Goal: Check status: Check status

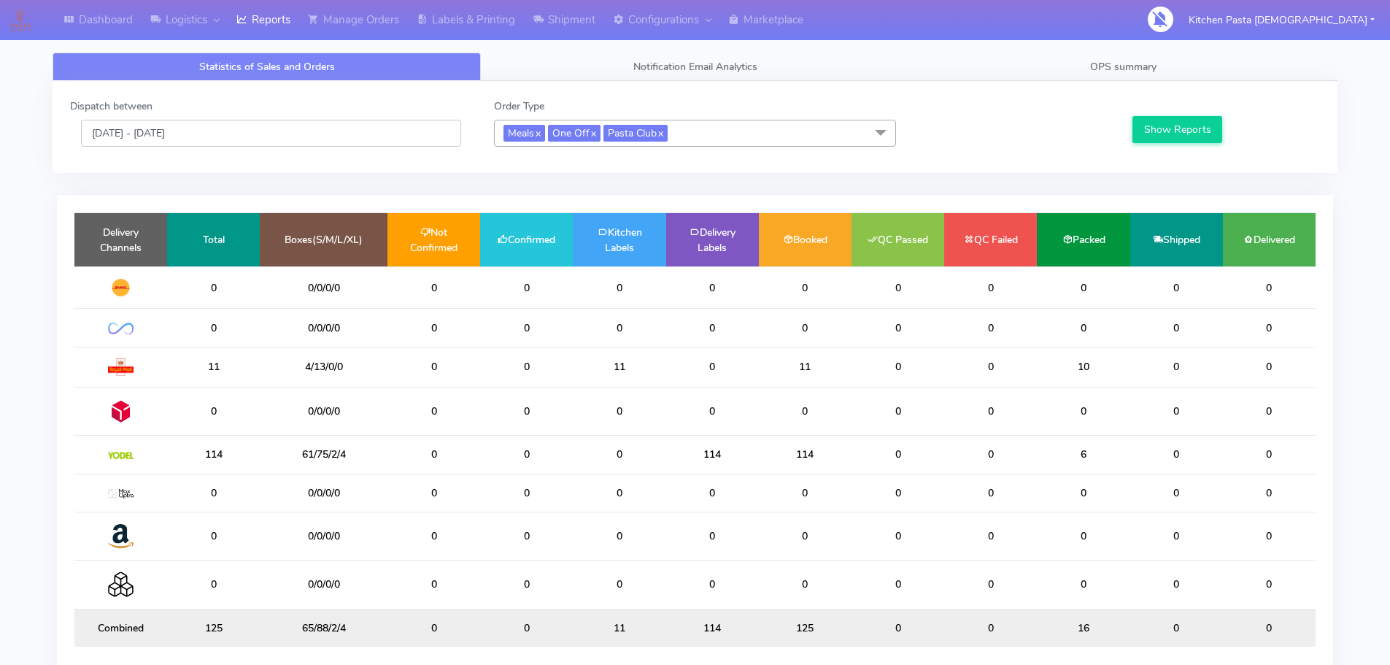
click at [347, 139] on input "[DATE] - [DATE]" at bounding box center [271, 133] width 380 height 27
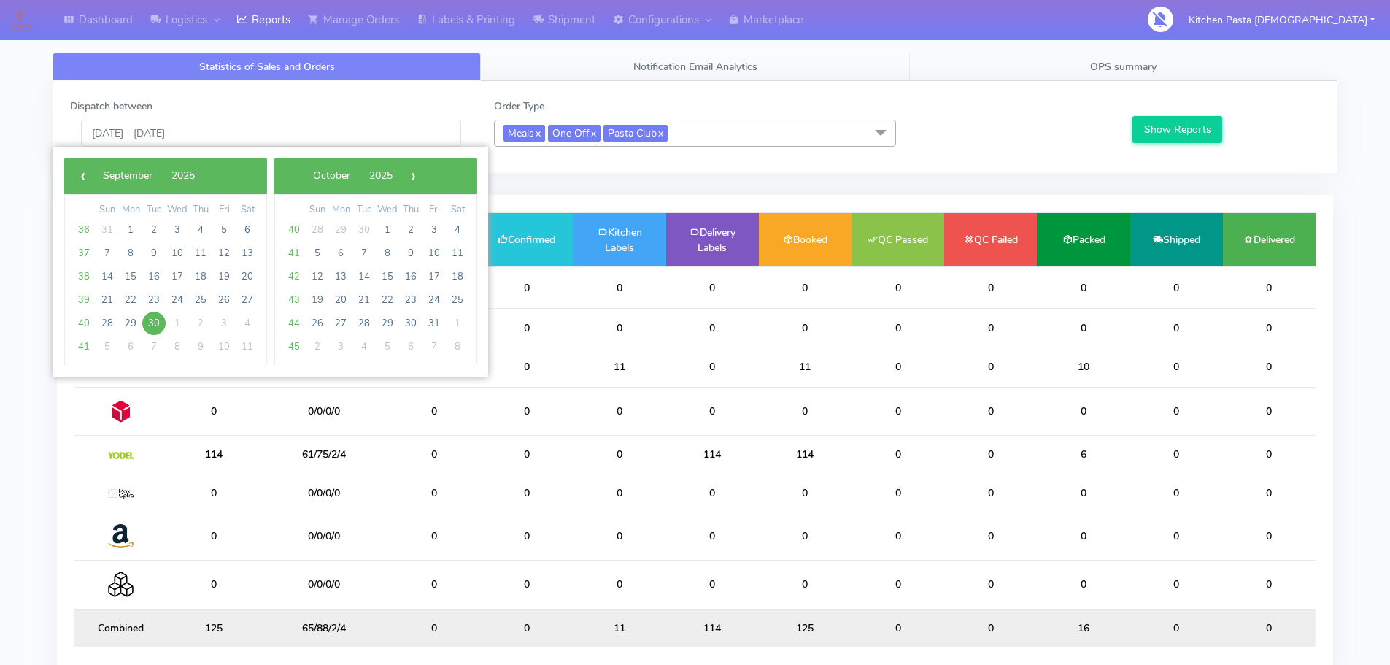
click at [1062, 69] on link "OPS summary" at bounding box center [1123, 67] width 428 height 28
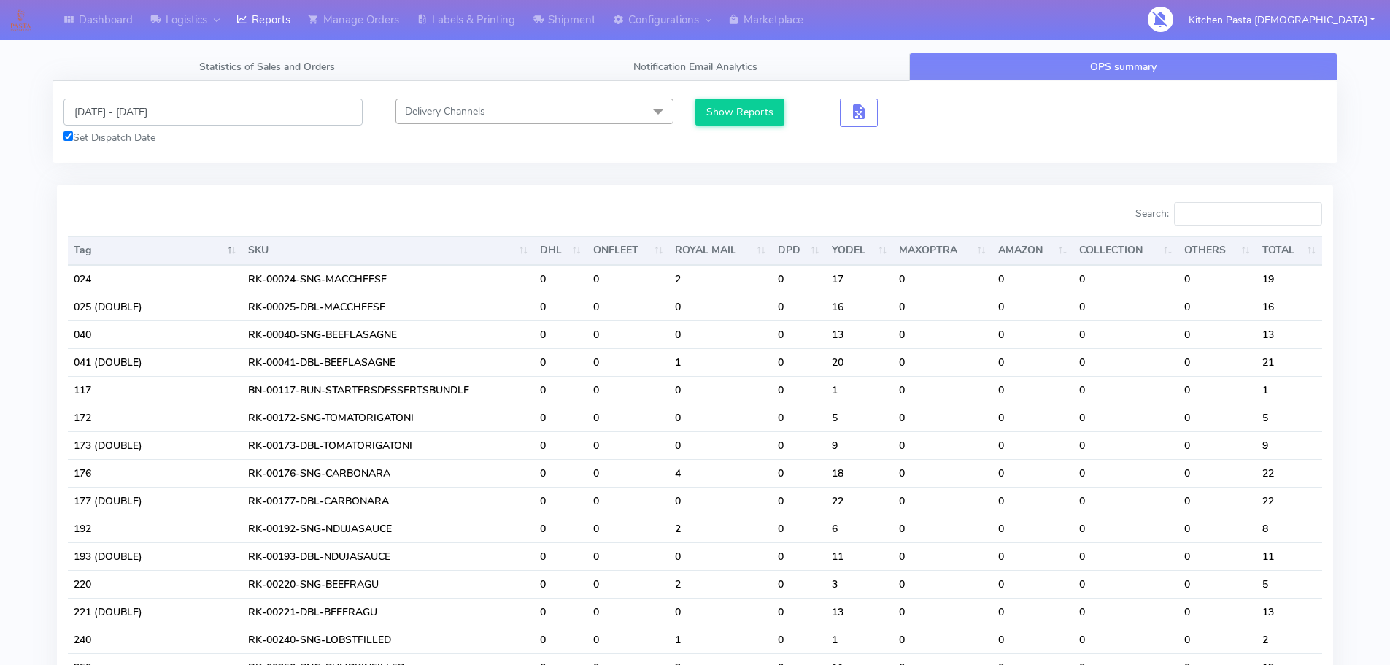
click at [223, 117] on input "[DATE] - [DATE]" at bounding box center [212, 112] width 299 height 27
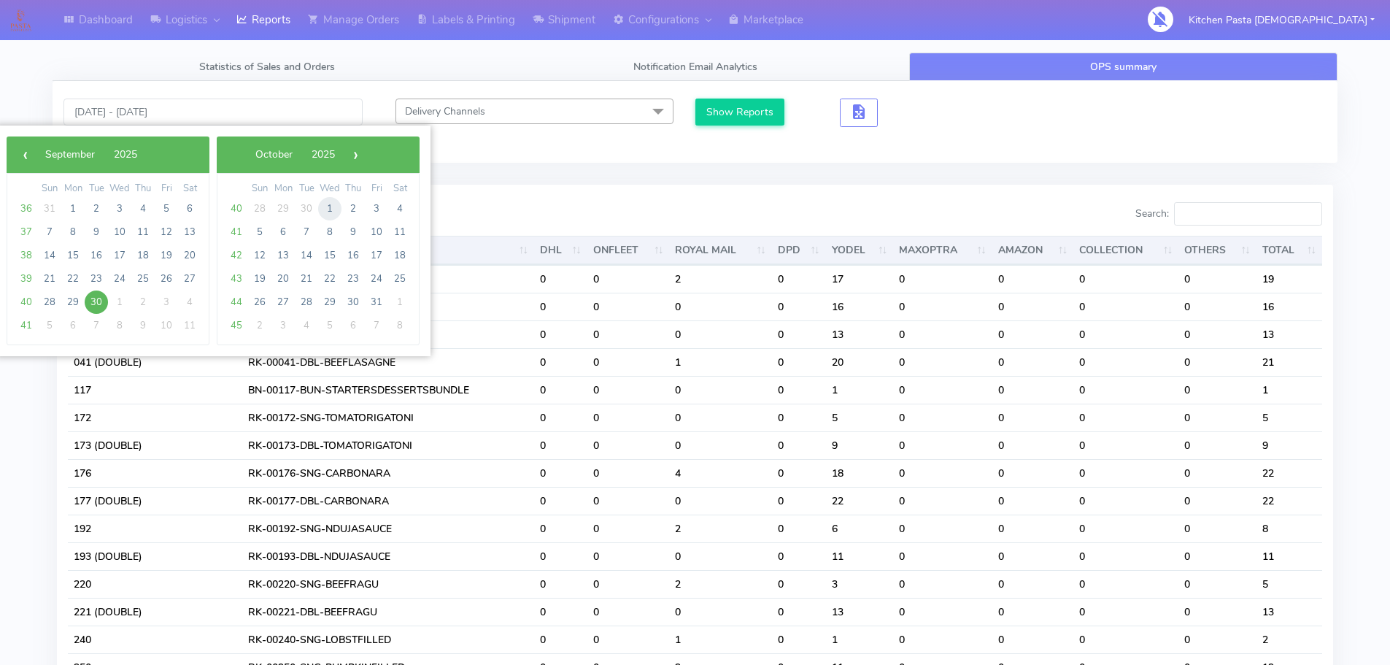
click at [334, 209] on span "1" at bounding box center [329, 208] width 23 height 23
click at [742, 110] on button "Show Reports" at bounding box center [741, 112] width 90 height 27
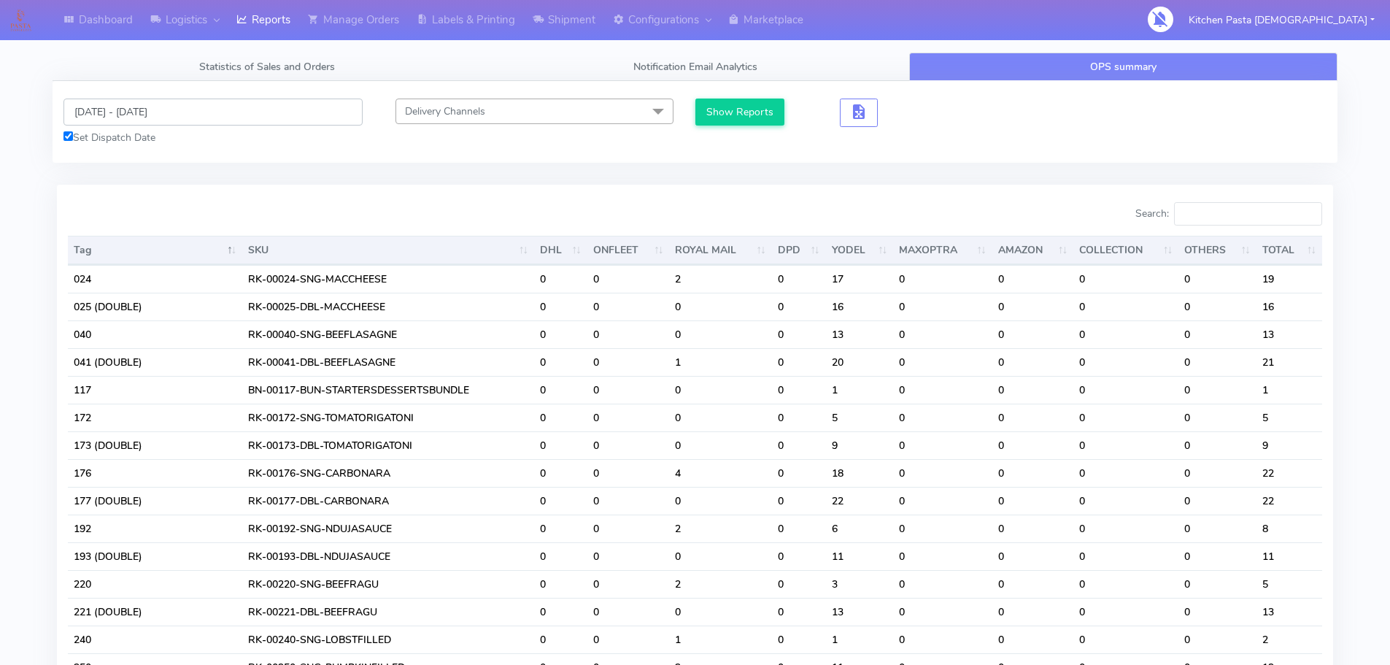
click at [315, 99] on input "[DATE] - [DATE]" at bounding box center [212, 112] width 299 height 27
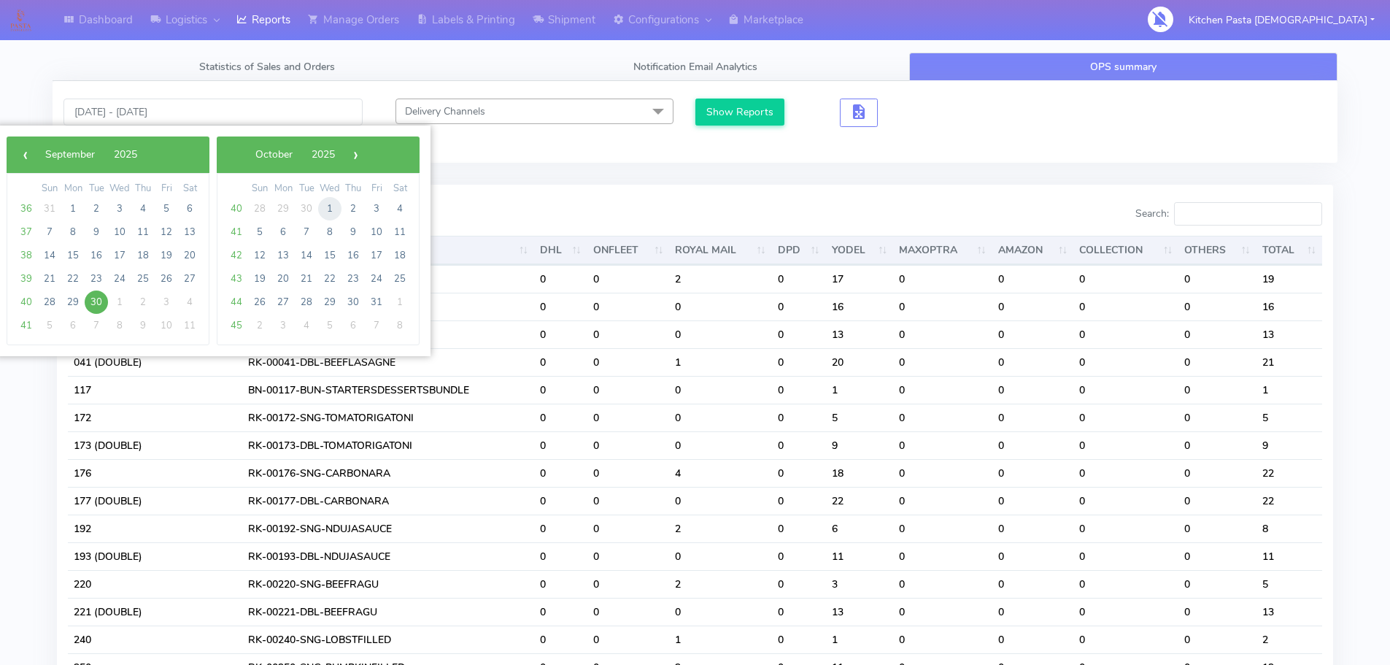
click at [334, 207] on span "1" at bounding box center [329, 208] width 23 height 23
click at [113, 209] on span "1" at bounding box center [119, 208] width 23 height 23
type input "01/10/2025 - 01/10/2025"
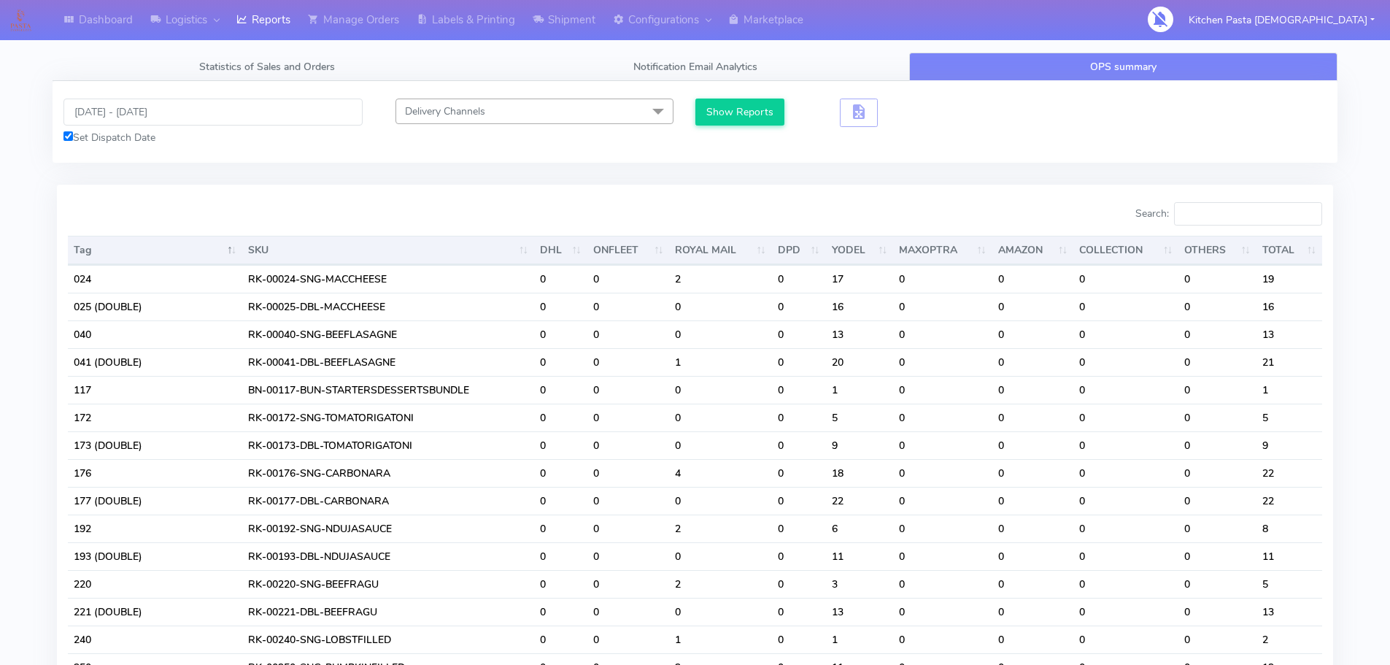
click at [113, 209] on div at bounding box center [376, 216] width 639 height 29
click at [731, 112] on button "Show Reports" at bounding box center [741, 112] width 90 height 27
click at [1246, 214] on input "Search:" at bounding box center [1248, 213] width 148 height 23
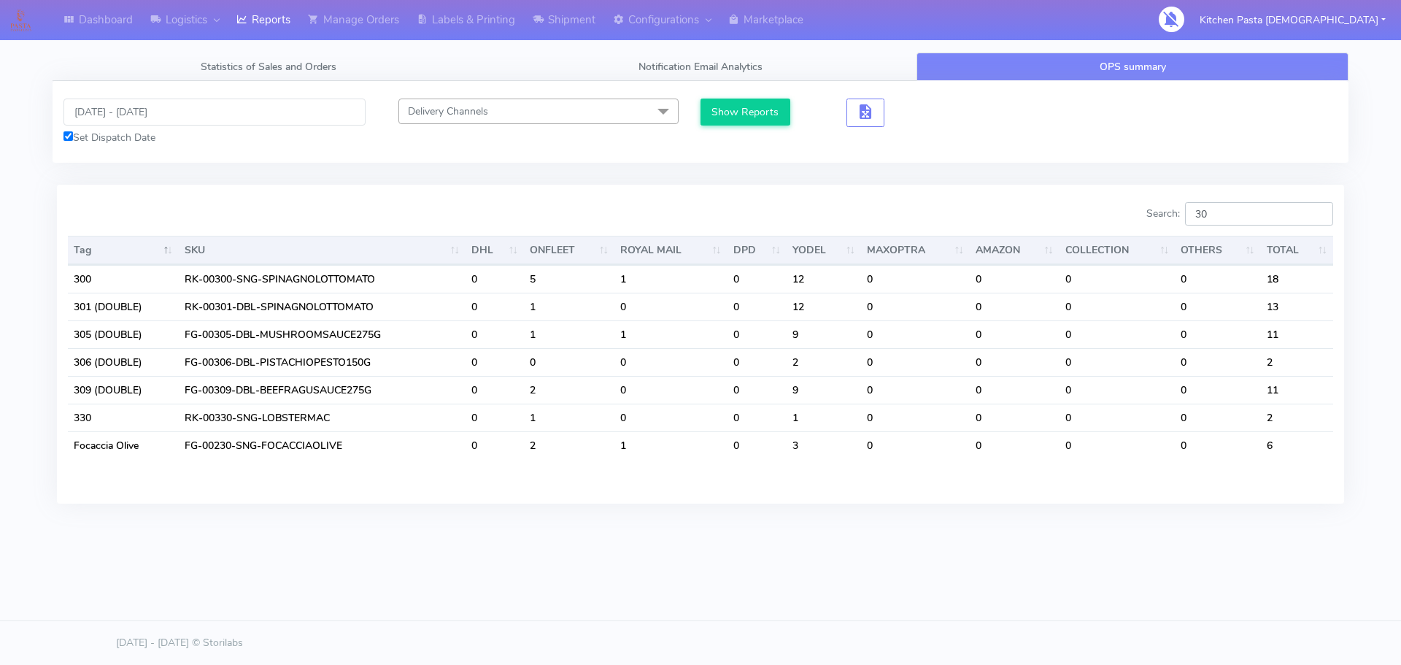
type input "3"
